Goal: Answer question/provide support: Share knowledge or assist other users

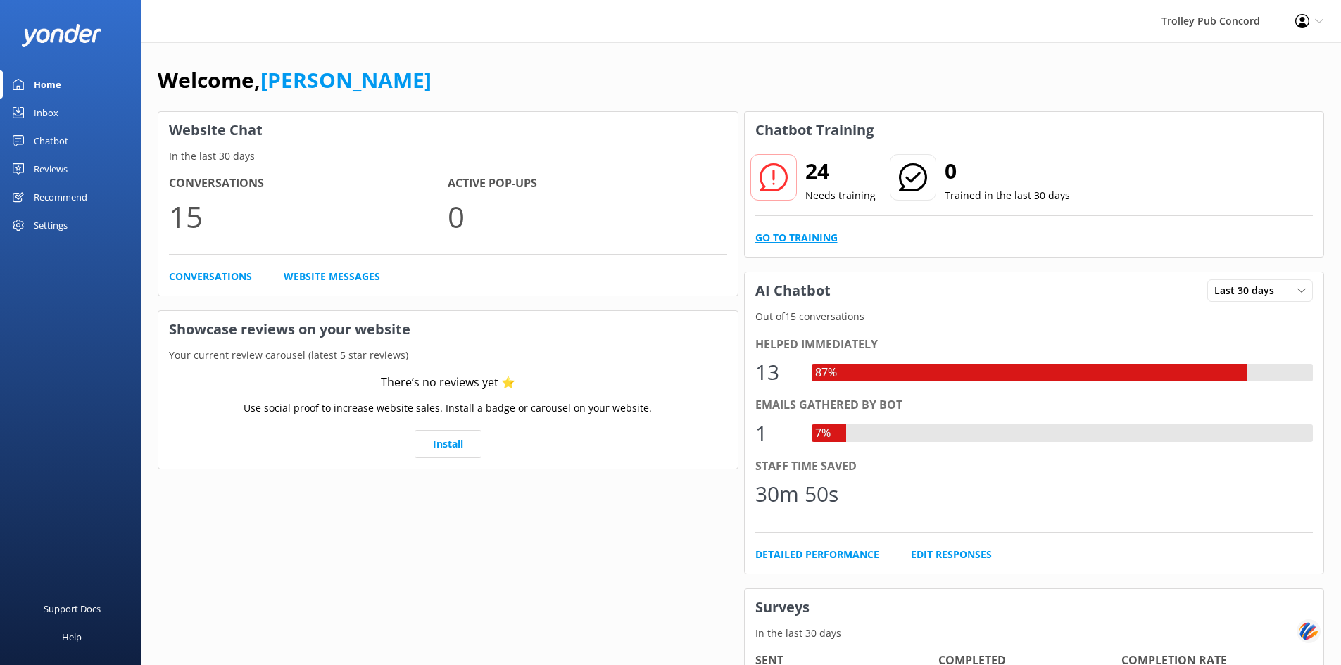
click at [812, 242] on link "Go to Training" at bounding box center [796, 237] width 82 height 15
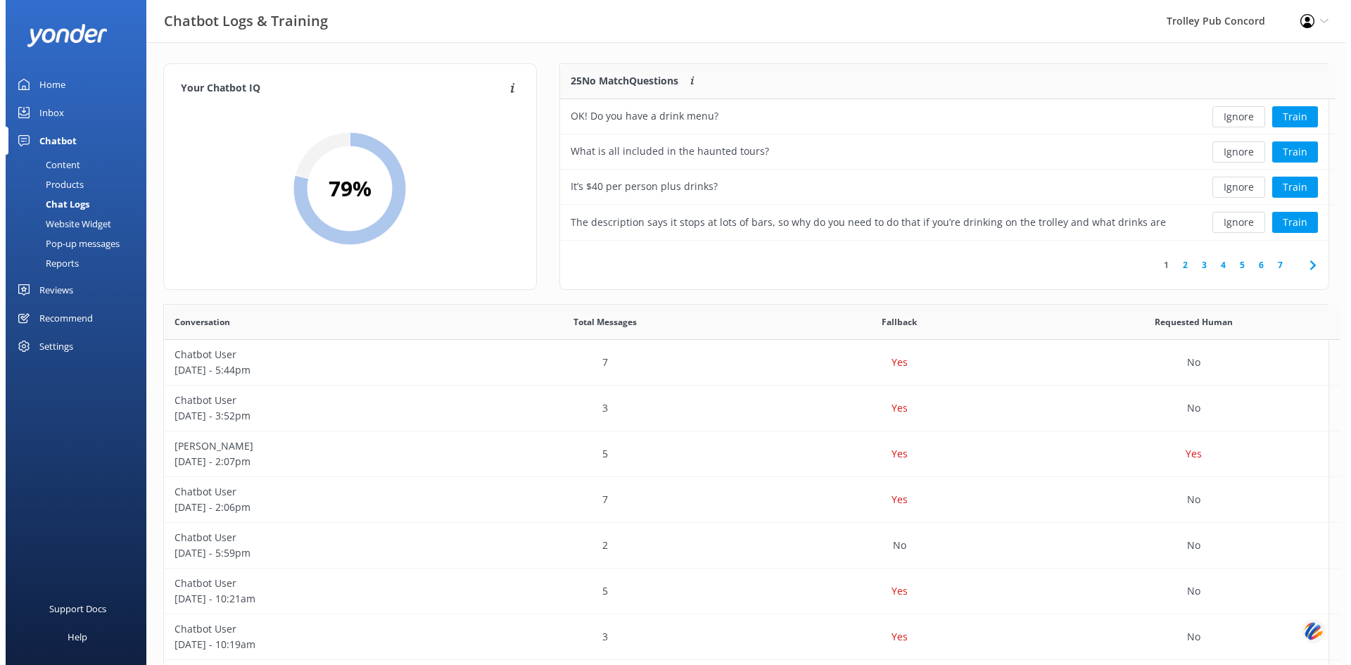
scroll to position [483, 1154]
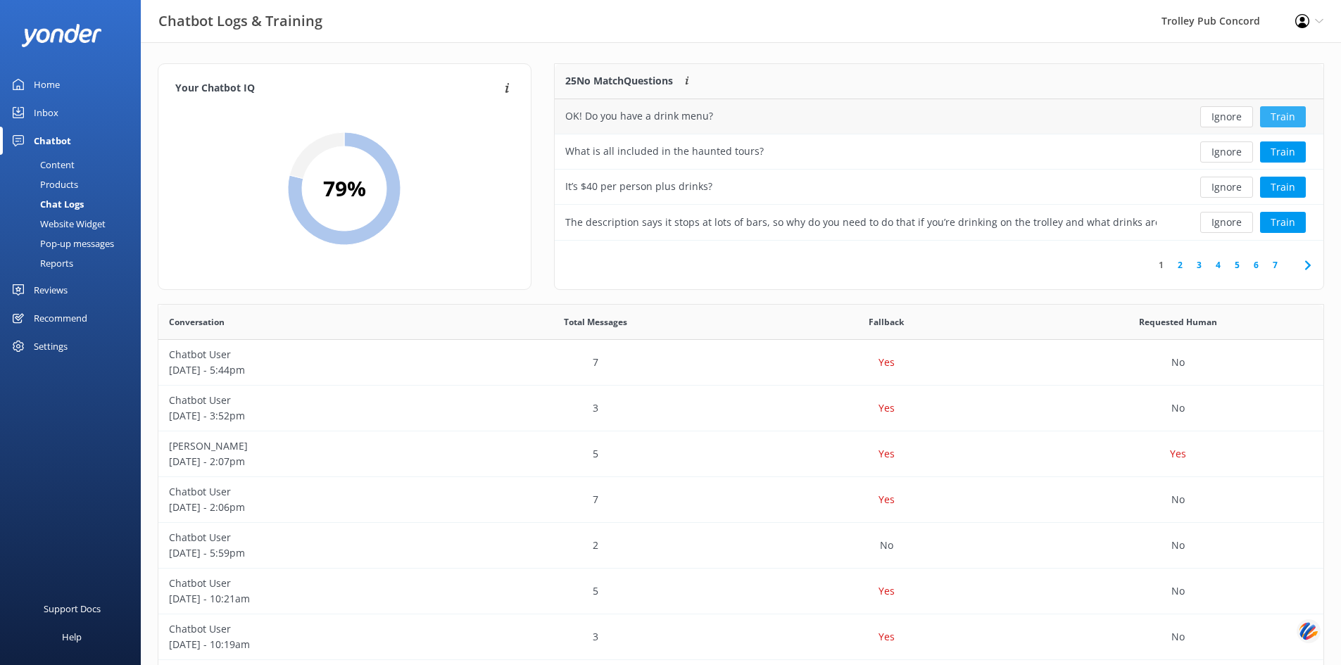
click at [1279, 119] on button "Train" at bounding box center [1283, 116] width 46 height 21
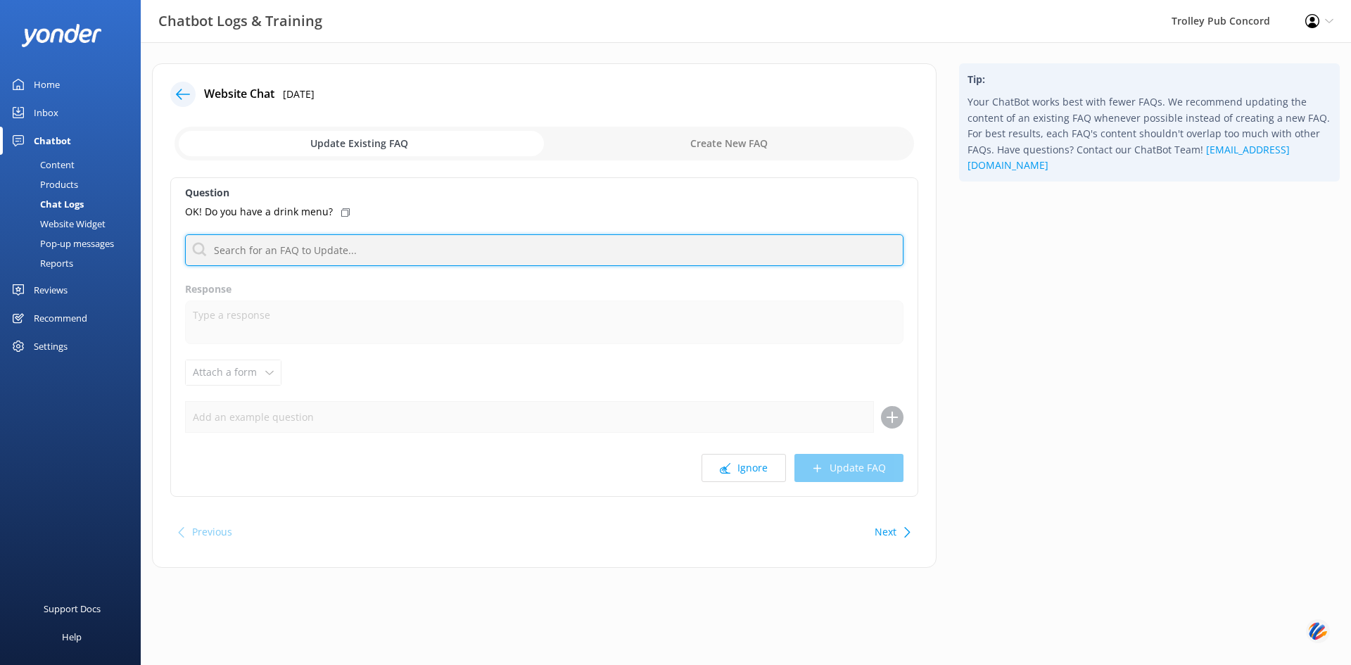
click at [372, 244] on input "text" at bounding box center [544, 250] width 719 height 32
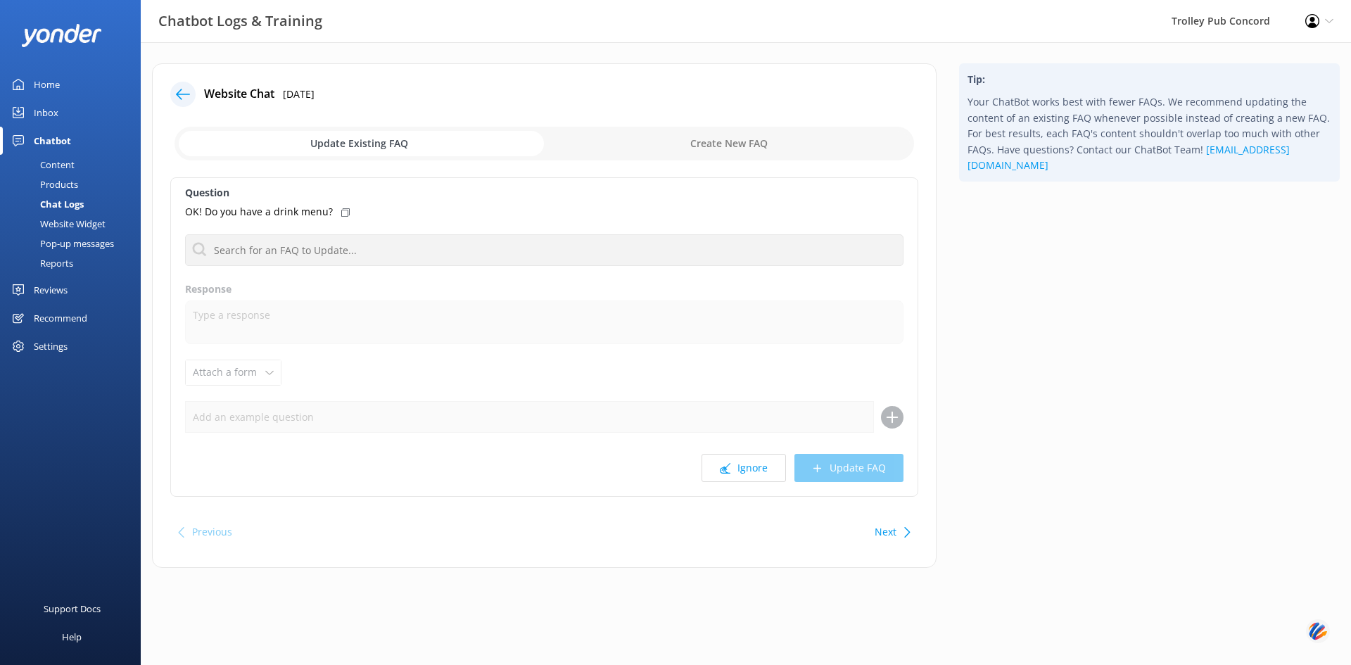
click at [701, 137] on input "checkbox" at bounding box center [545, 144] width 740 height 34
checkbox input "true"
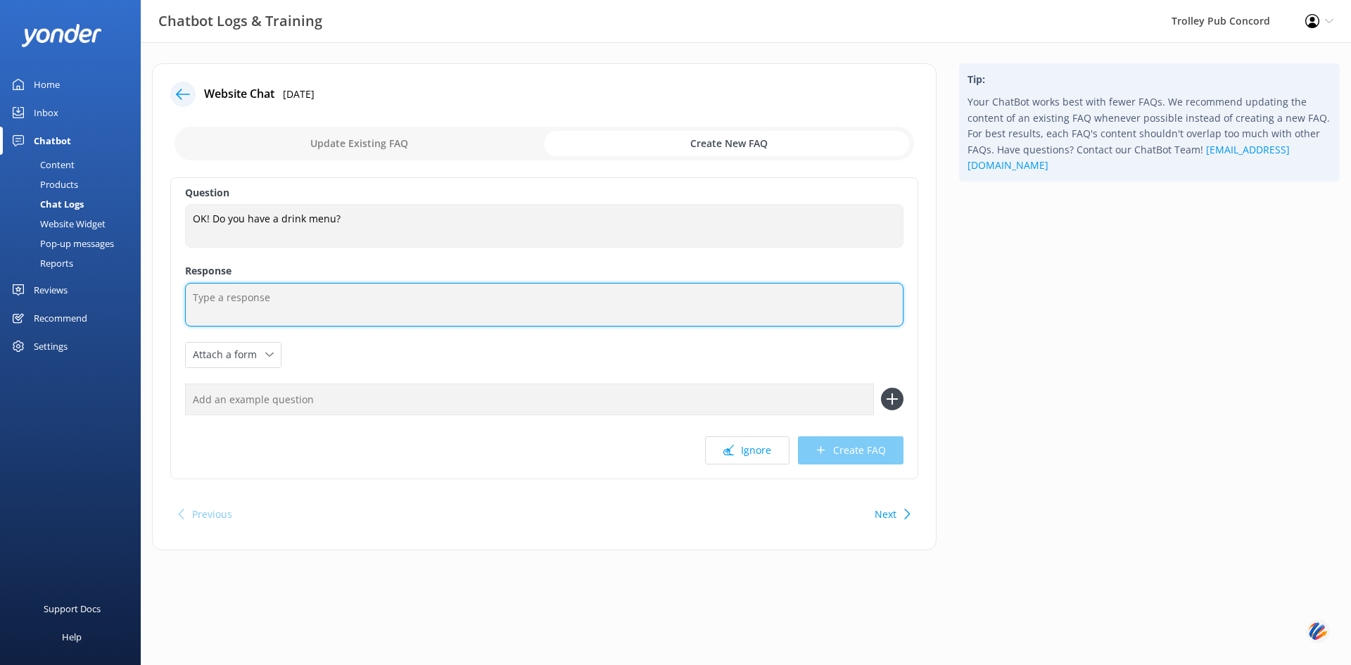
click at [333, 305] on textarea at bounding box center [544, 305] width 719 height 44
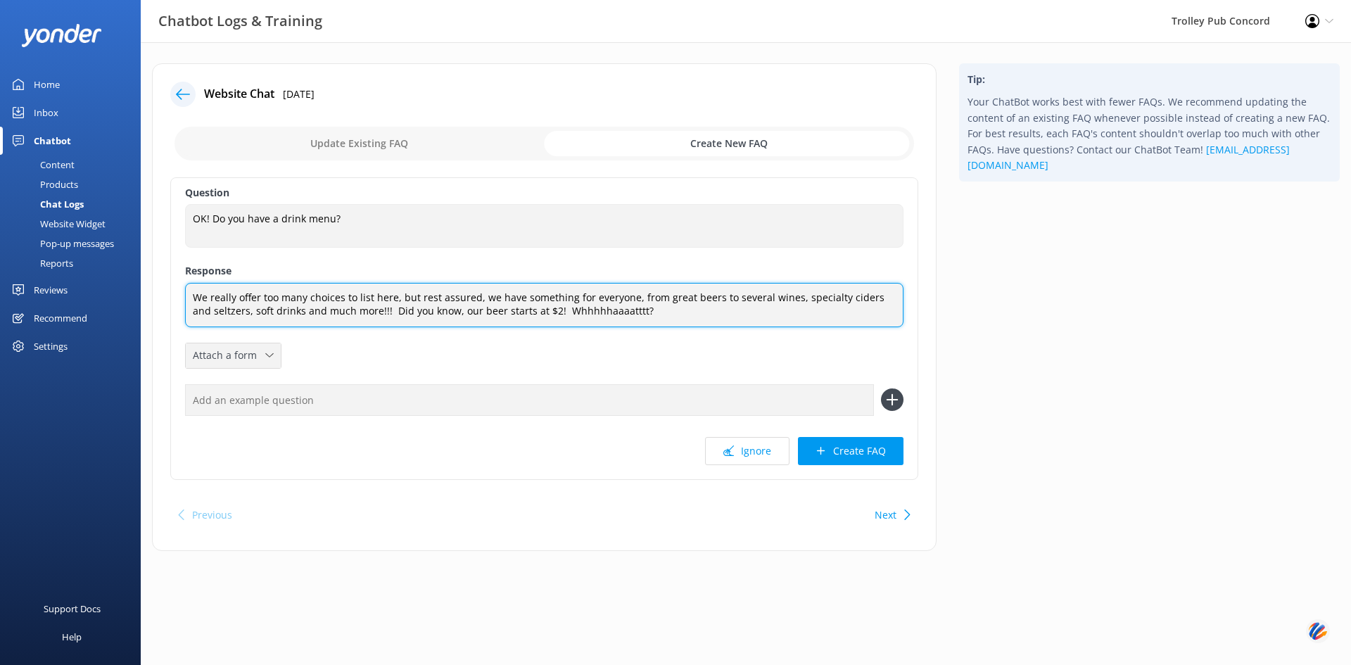
type textarea "We really offer too many choices to list here, but rest assured, we have someth…"
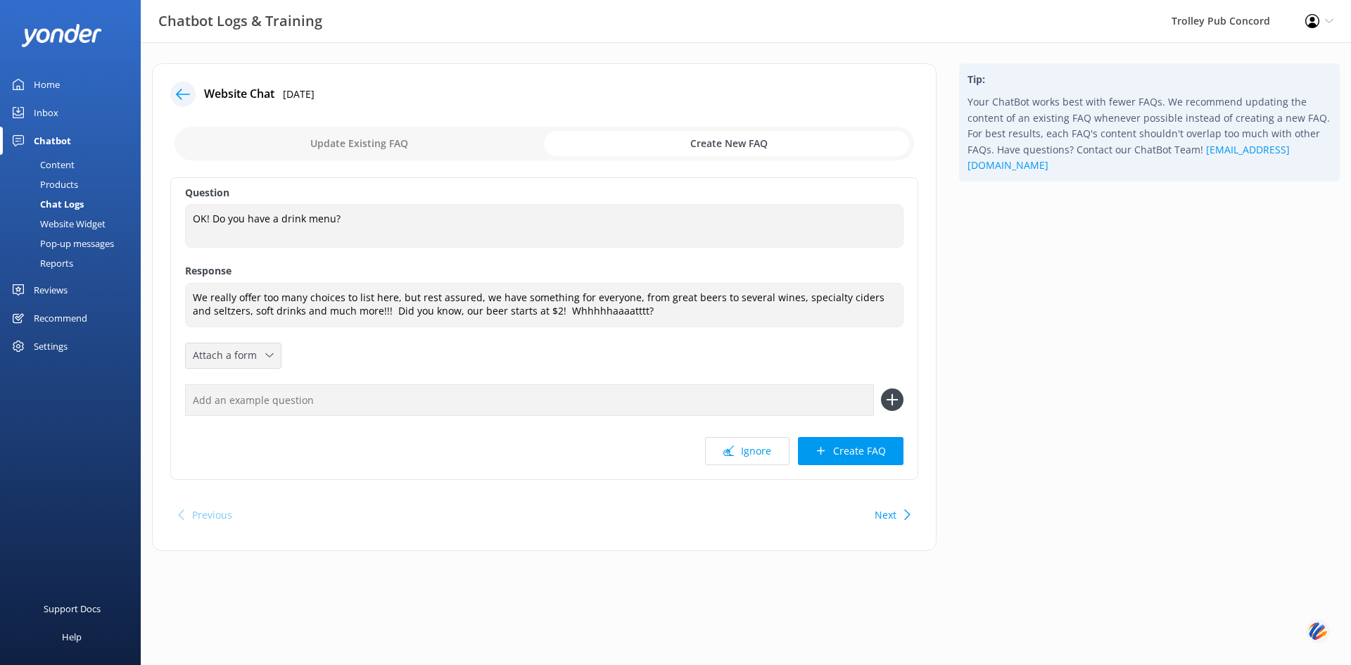
click at [259, 359] on span "Attach a form" at bounding box center [229, 355] width 72 height 15
click at [336, 366] on div "Question OK! Do you have a drink menu? OK! Do you have a drink menu? Response W…" at bounding box center [544, 328] width 748 height 303
click at [331, 408] on input "text" at bounding box center [529, 400] width 689 height 32
type input "What drinks do you offer?"
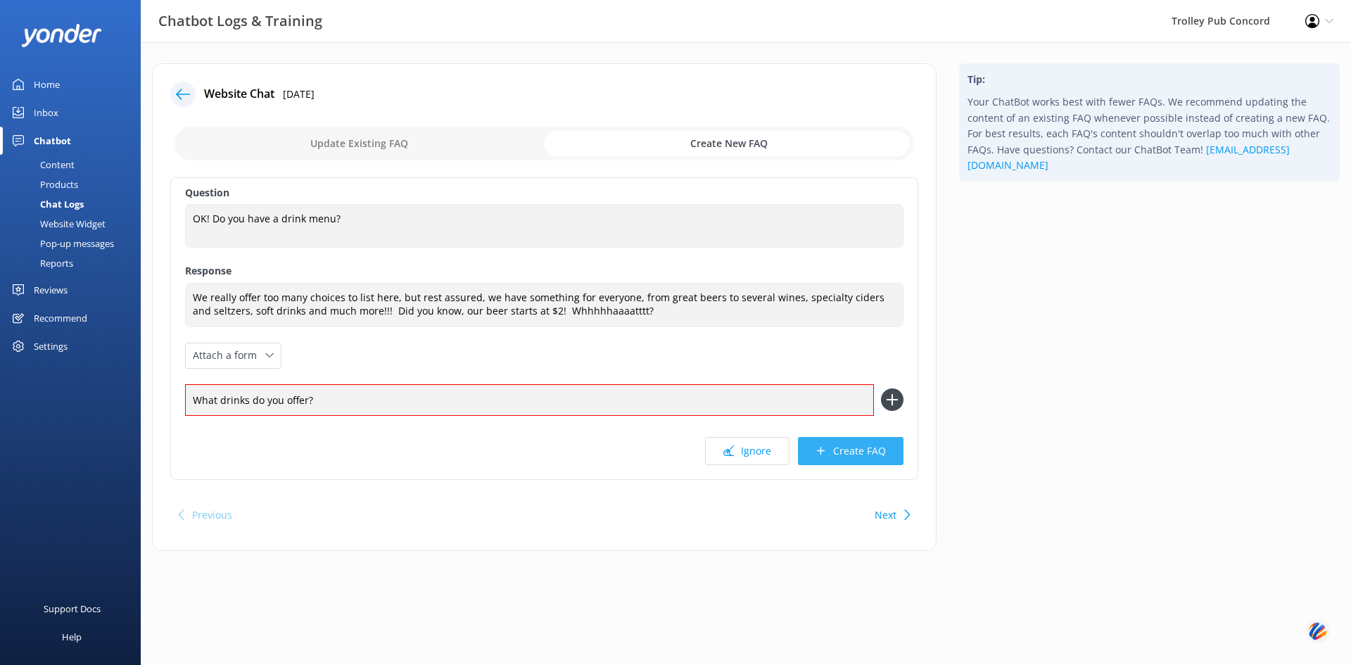
click at [821, 456] on icon at bounding box center [821, 451] width 11 height 11
drag, startPoint x: 251, startPoint y: 403, endPoint x: 129, endPoint y: 401, distance: 121.8
click at [129, 401] on div "Chatbot Logs & Training Trolley Pub Concord Profile Settings Logout Home Inbox …" at bounding box center [675, 317] width 1351 height 551
click at [847, 451] on button "Create FAQ" at bounding box center [851, 451] width 106 height 28
click at [885, 513] on button "Next" at bounding box center [886, 515] width 22 height 28
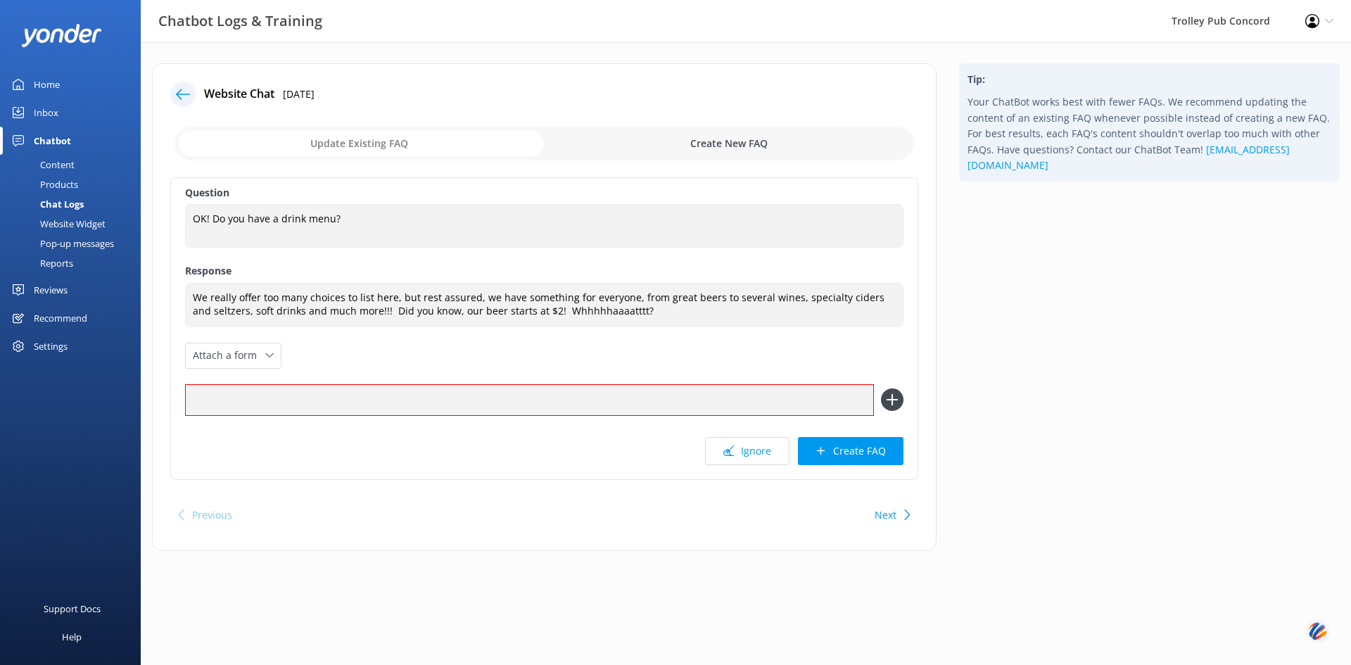
checkbox input "false"
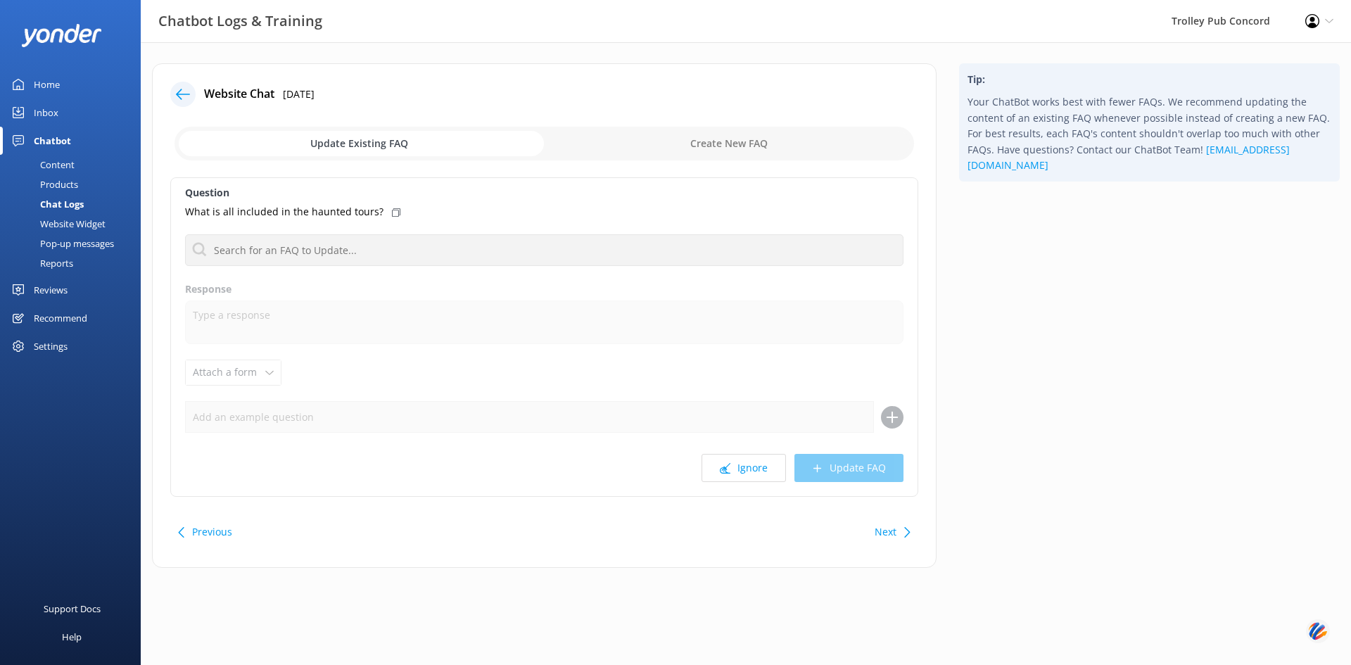
click at [210, 527] on button "Previous" at bounding box center [212, 532] width 40 height 28
click at [699, 144] on input "checkbox" at bounding box center [545, 144] width 740 height 34
checkbox input "true"
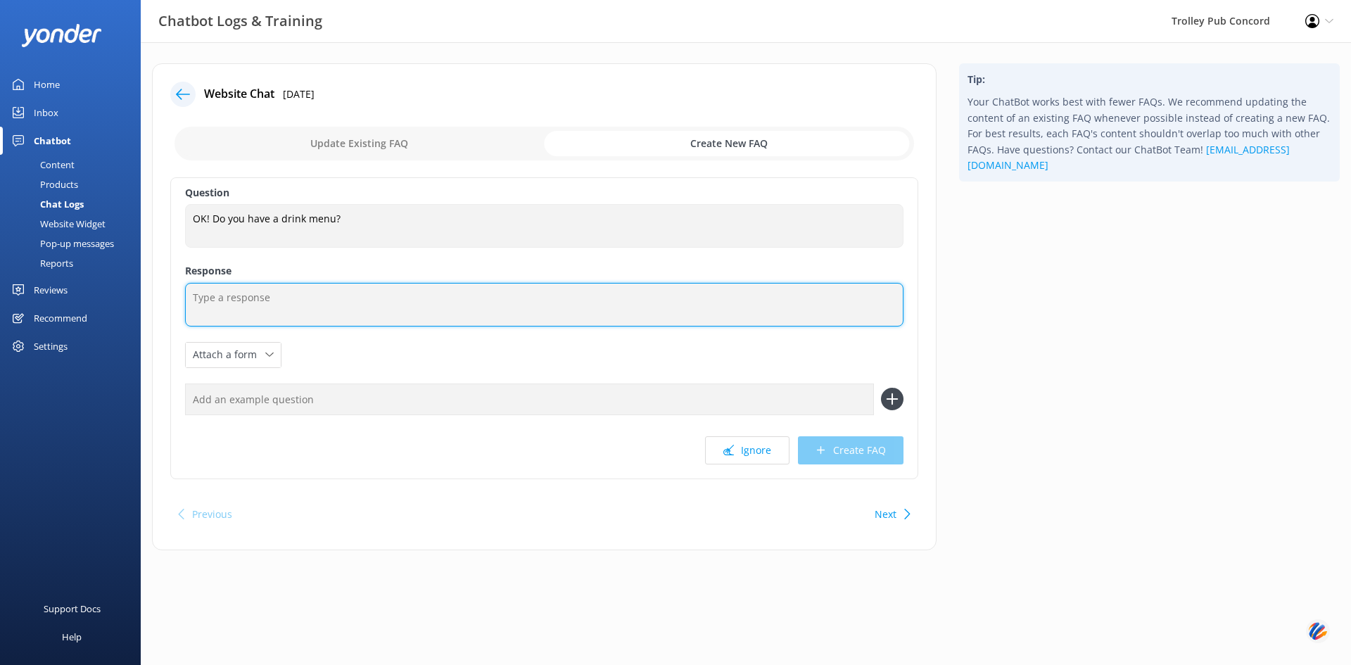
click at [343, 300] on textarea at bounding box center [544, 305] width 719 height 44
